Goal: Navigation & Orientation: Understand site structure

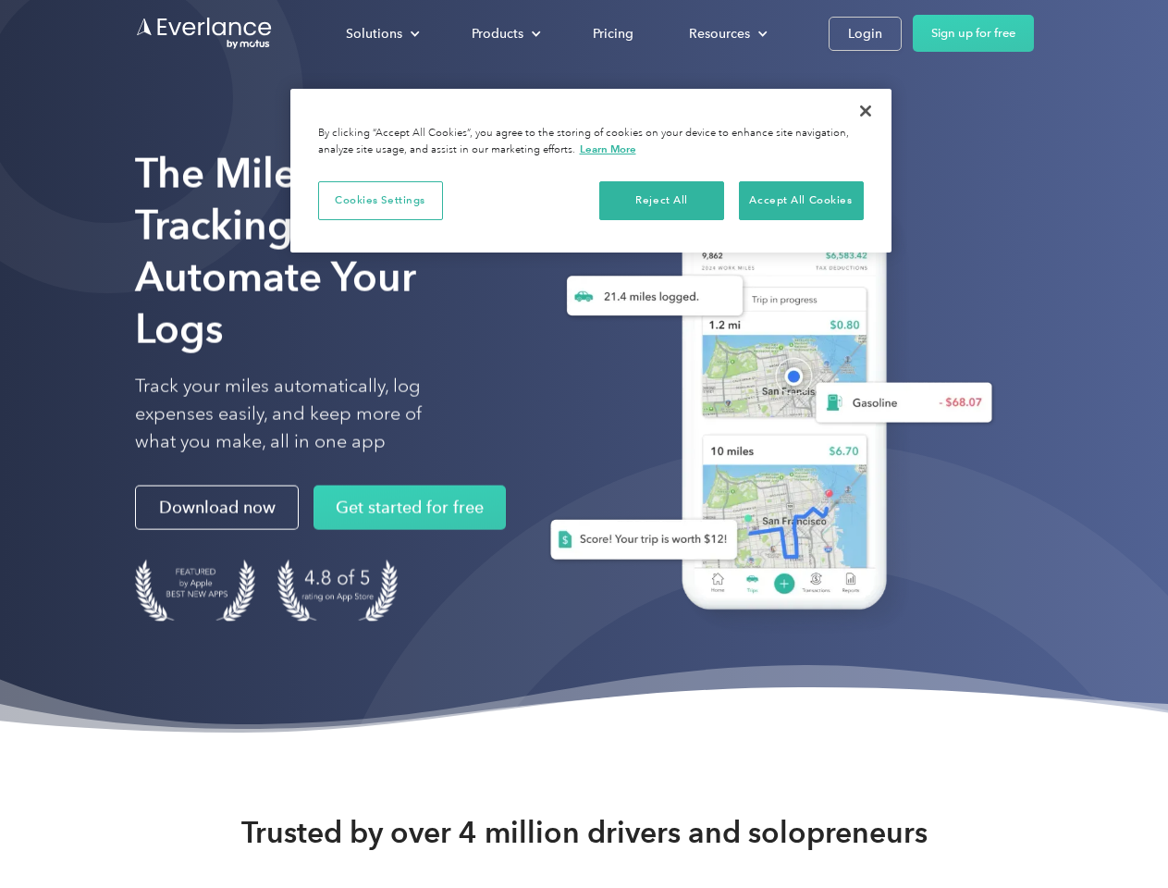
click at [382, 33] on div "Solutions" at bounding box center [374, 33] width 56 height 23
click at [504, 33] on div "Products" at bounding box center [498, 33] width 52 height 23
click at [726, 33] on div "Resources" at bounding box center [719, 33] width 61 height 23
click at [380, 200] on button "Cookies Settings" at bounding box center [380, 200] width 125 height 39
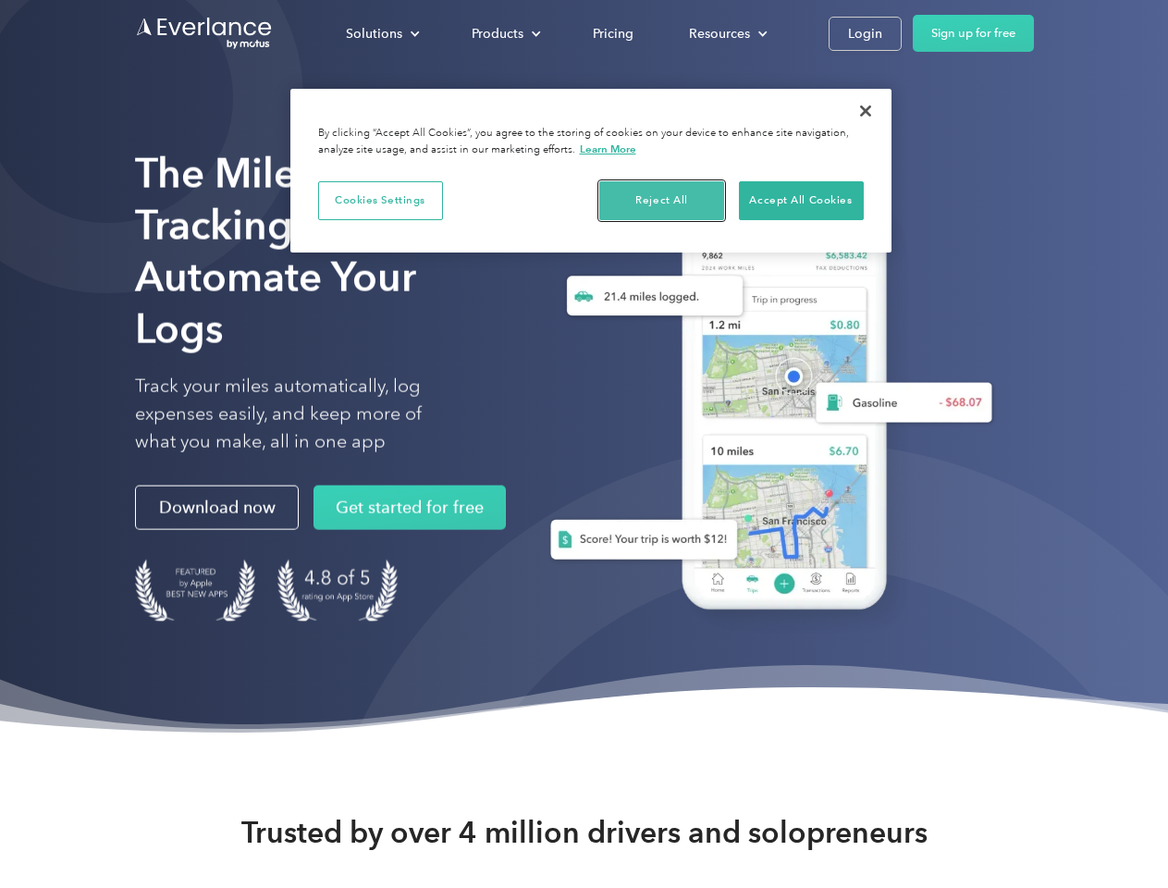
click at [662, 200] on button "Reject All" at bounding box center [661, 200] width 125 height 39
click at [801, 200] on button "Accept All Cookies" at bounding box center [801, 200] width 125 height 39
click at [866, 111] on button "Close" at bounding box center [865, 111] width 41 height 41
